Goal: Transaction & Acquisition: Purchase product/service

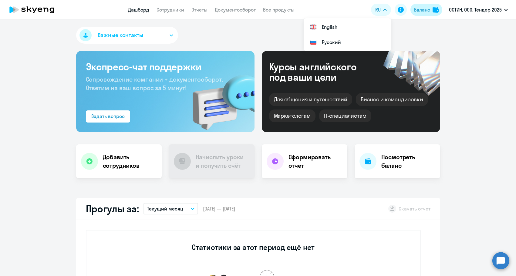
click at [420, 5] on button "Баланс" at bounding box center [426, 10] width 32 height 12
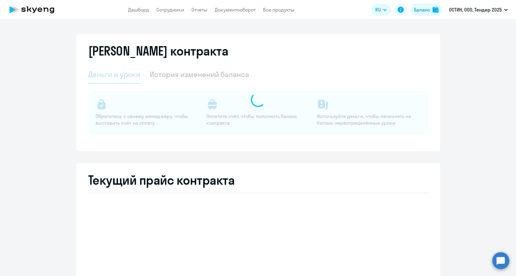
select select "english_adult_not_native_speaker"
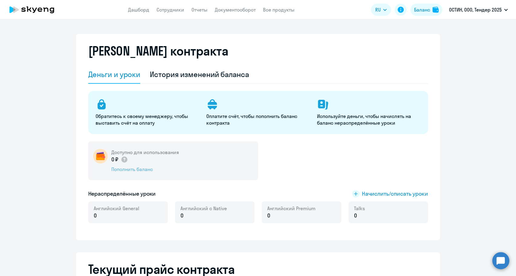
click at [134, 170] on div "Пополнить баланс" at bounding box center [145, 169] width 68 height 7
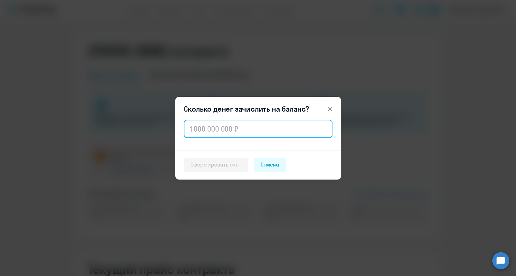
click at [237, 124] on input "text" at bounding box center [258, 129] width 149 height 18
paste input "1 247 400"
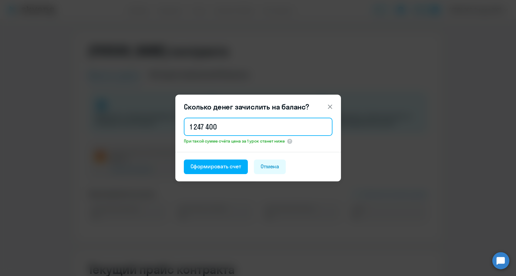
type input "1 247 400"
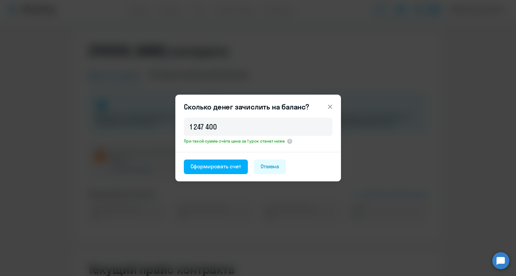
click at [222, 158] on footer "Сформировать счет Отмена" at bounding box center [258, 166] width 166 height 29
click at [220, 165] on div "Сформировать счет" at bounding box center [215, 167] width 51 height 8
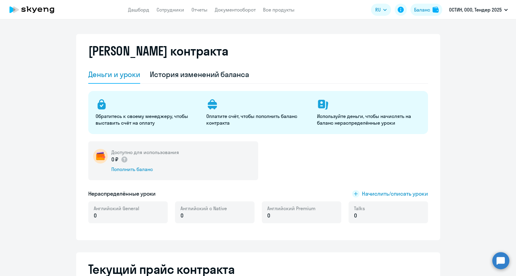
click at [126, 173] on div "Доступно для использования 0 ₽ Пополнить баланс" at bounding box center [173, 160] width 170 height 39
click at [125, 168] on div "Пополнить баланс" at bounding box center [145, 169] width 68 height 7
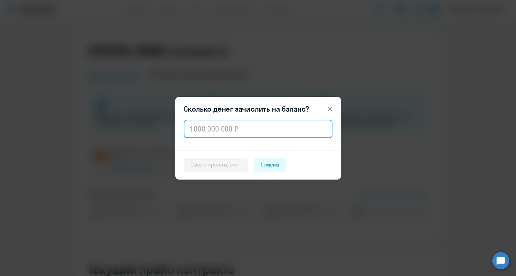
click at [204, 133] on input "text" at bounding box center [258, 129] width 149 height 18
paste input "1 247 400"
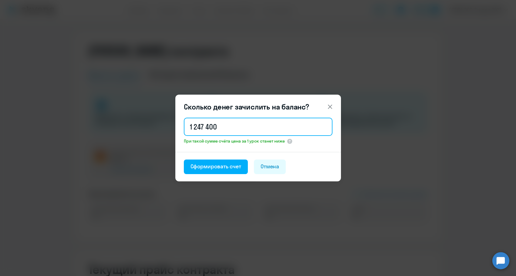
type input "1 247 400"
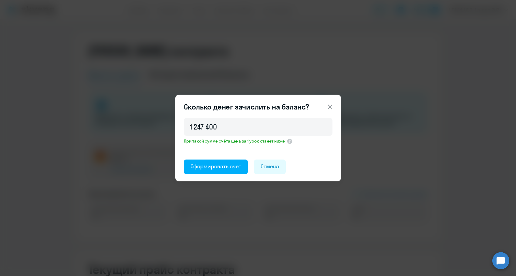
click at [200, 157] on footer "Сформировать счет Отмена" at bounding box center [258, 166] width 166 height 29
click at [200, 165] on div "Сформировать счет" at bounding box center [215, 167] width 51 height 8
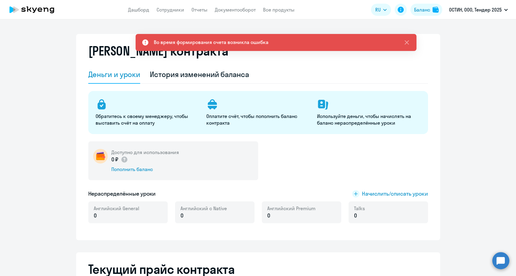
click at [236, 44] on div "Во время формирования счета возникла ошибка" at bounding box center [211, 42] width 115 height 7
click at [301, 262] on h2 "Текущий прайс контракта" at bounding box center [258, 269] width 340 height 15
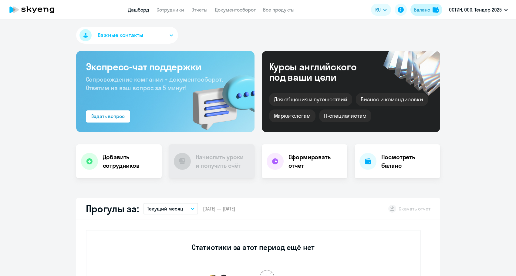
click at [416, 12] on div "Баланс" at bounding box center [422, 9] width 16 height 7
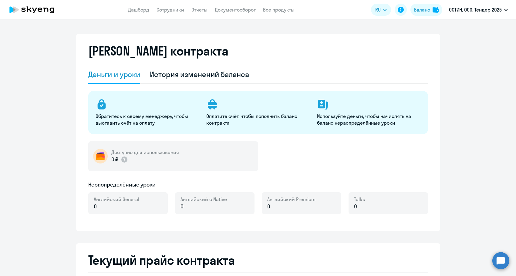
select select "english_adult_not_native_speaker"
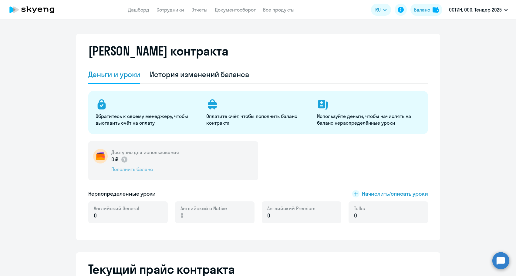
click at [127, 169] on div "Пополнить баланс" at bounding box center [145, 169] width 68 height 7
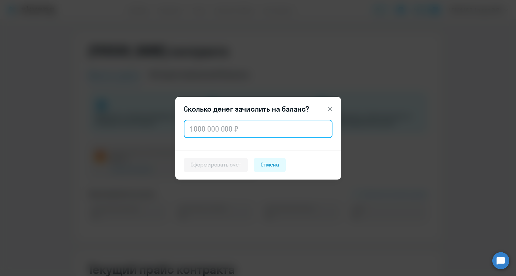
click at [208, 124] on input "text" at bounding box center [258, 129] width 149 height 18
paste input "1 247 400"
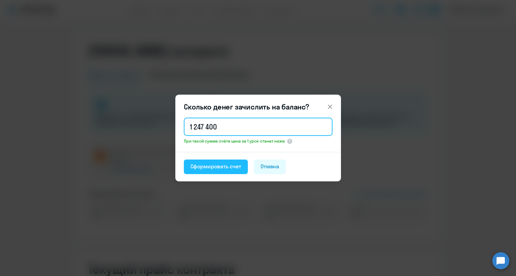
type input "1 247 400"
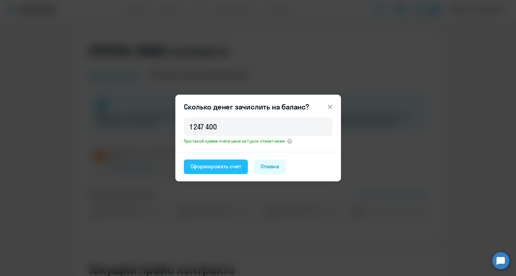
click at [205, 161] on button "Сформировать счет" at bounding box center [216, 167] width 64 height 15
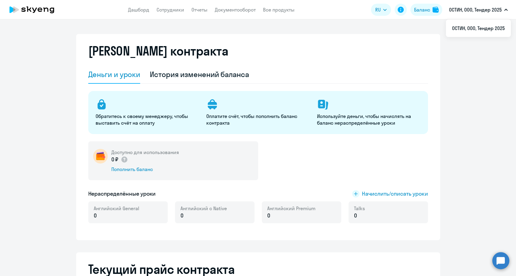
click at [157, 165] on div "0 ₽ Пополнить баланс" at bounding box center [145, 164] width 68 height 17
click at [144, 170] on div "Пополнить баланс" at bounding box center [145, 169] width 68 height 7
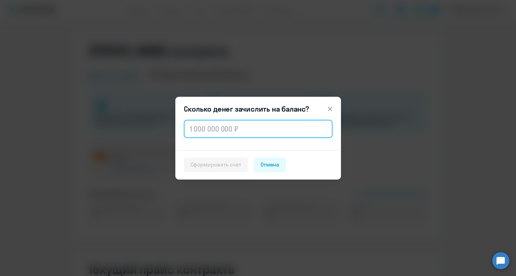
click at [266, 129] on input "text" at bounding box center [258, 129] width 149 height 18
paste input "0."
type input "0."
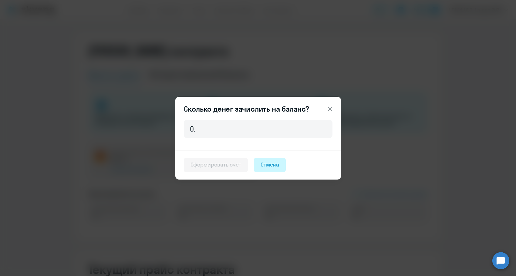
click at [278, 164] on div "Отмена" at bounding box center [270, 165] width 19 height 8
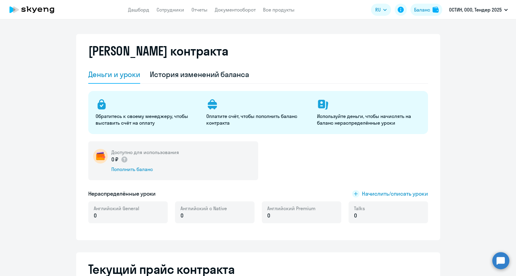
select select "english_adult_not_native_speaker"
click at [143, 170] on div "Пополнить баланс" at bounding box center [145, 169] width 68 height 7
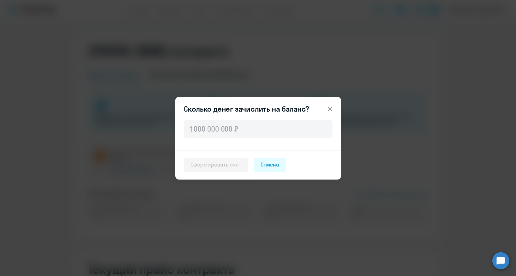
click at [213, 140] on div at bounding box center [258, 135] width 166 height 32
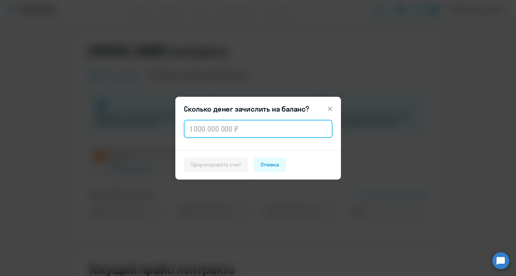
click at [217, 129] on input "text" at bounding box center [258, 129] width 149 height 18
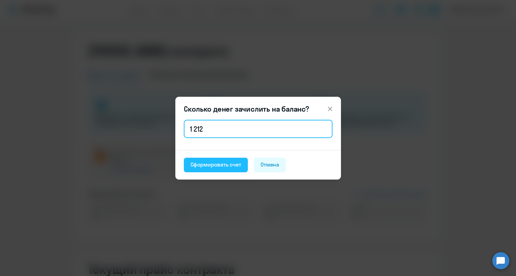
type input "1 212"
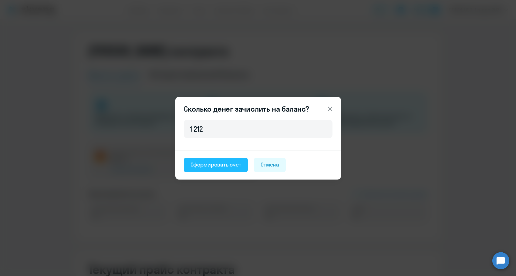
click at [206, 160] on button "Сформировать счет" at bounding box center [216, 165] width 64 height 15
